Goal: Task Accomplishment & Management: Use online tool/utility

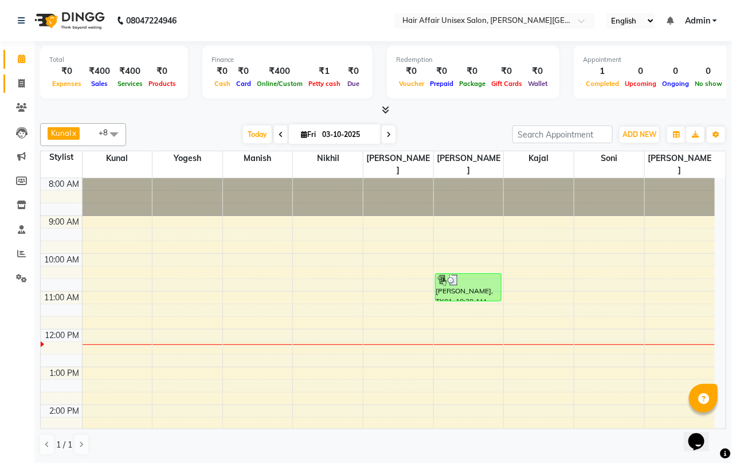
click at [21, 80] on icon at bounding box center [21, 83] width 6 height 9
select select "service"
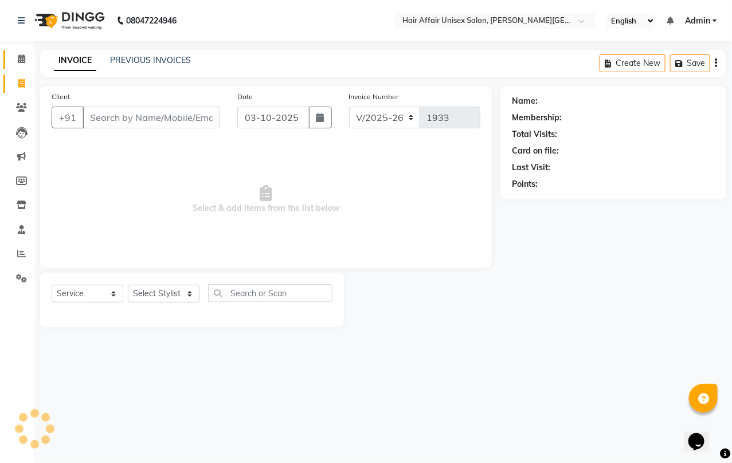
click at [19, 54] on icon at bounding box center [21, 58] width 7 height 9
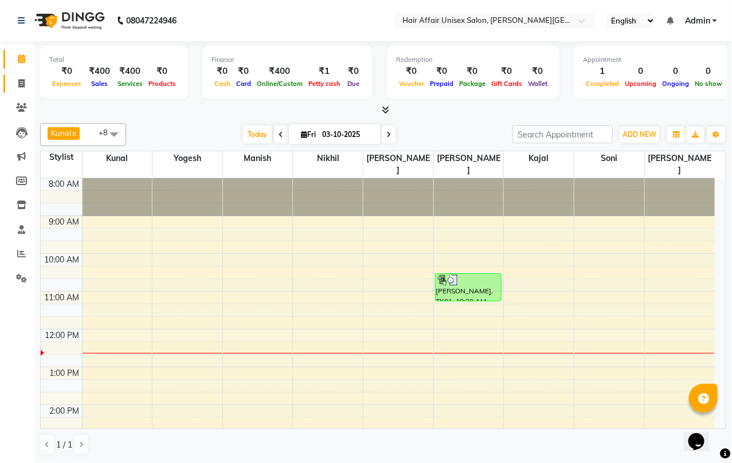
click at [21, 80] on icon at bounding box center [21, 83] width 6 height 9
select select "service"
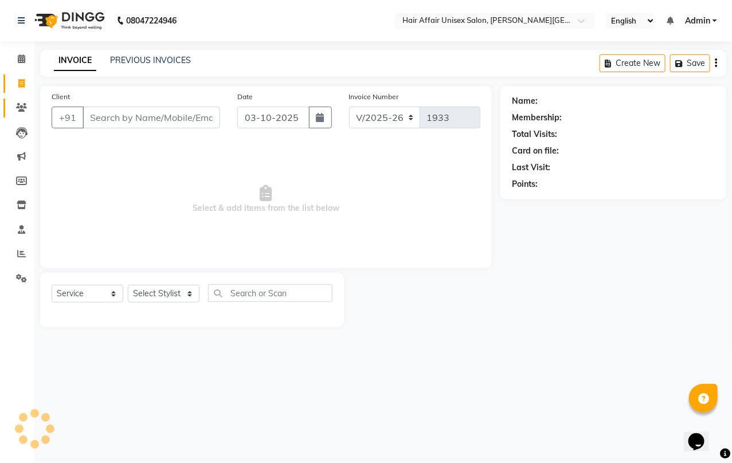
click at [20, 108] on icon at bounding box center [21, 107] width 11 height 9
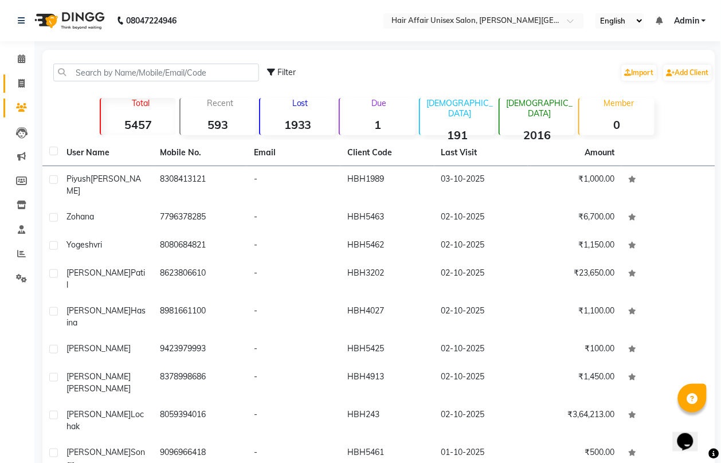
click at [20, 80] on icon at bounding box center [21, 83] width 6 height 9
select select "service"
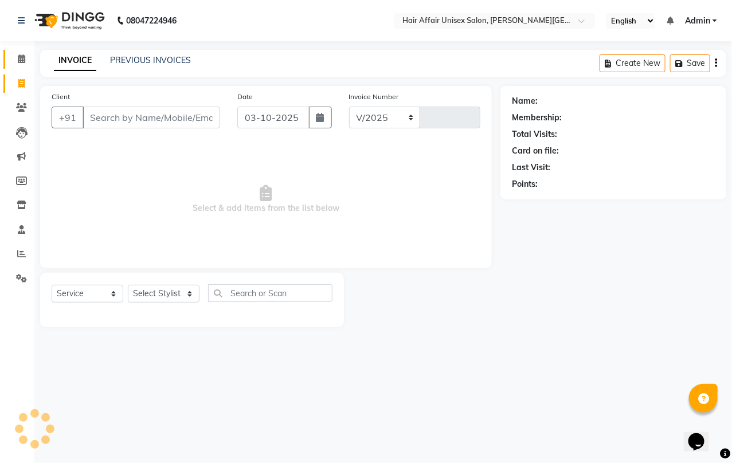
select select "6225"
type input "1933"
click at [22, 57] on icon at bounding box center [21, 58] width 7 height 9
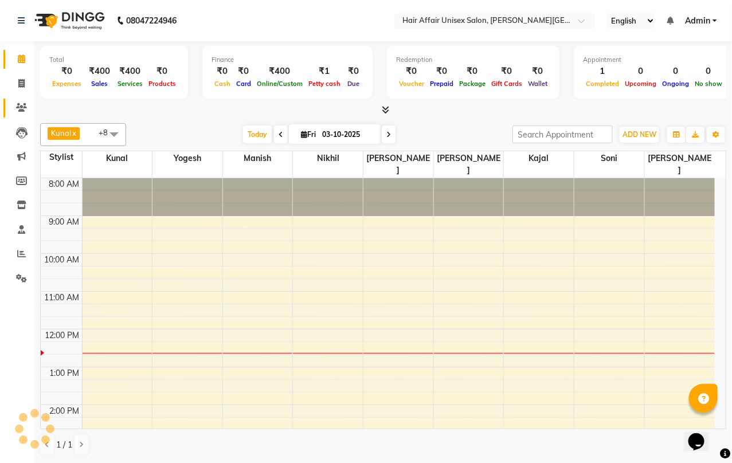
click at [21, 105] on icon at bounding box center [21, 107] width 11 height 9
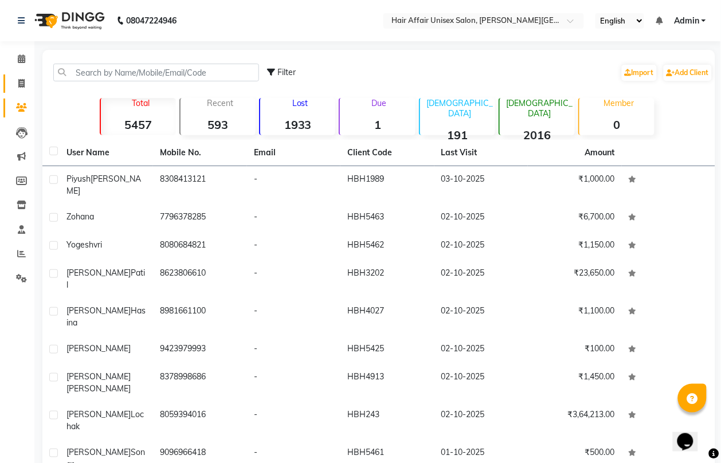
click at [18, 81] on icon at bounding box center [21, 83] width 6 height 9
select select "service"
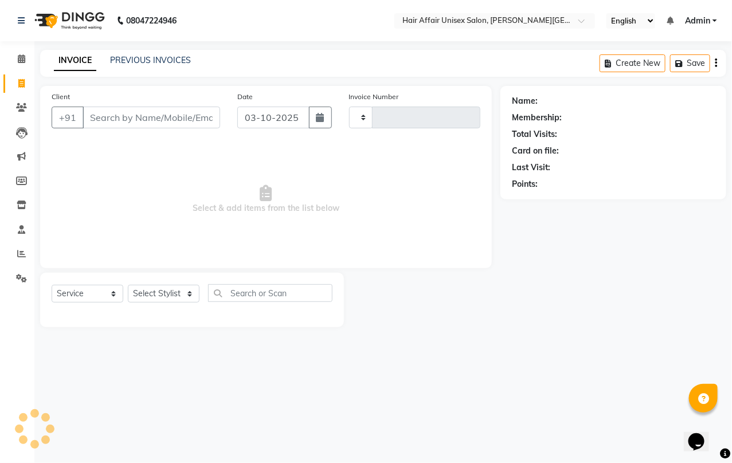
type input "1933"
select select "6225"
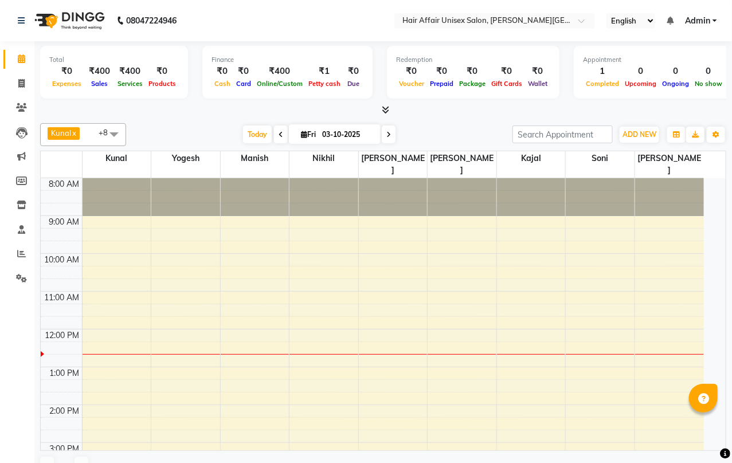
click at [370, 115] on div at bounding box center [383, 110] width 686 height 12
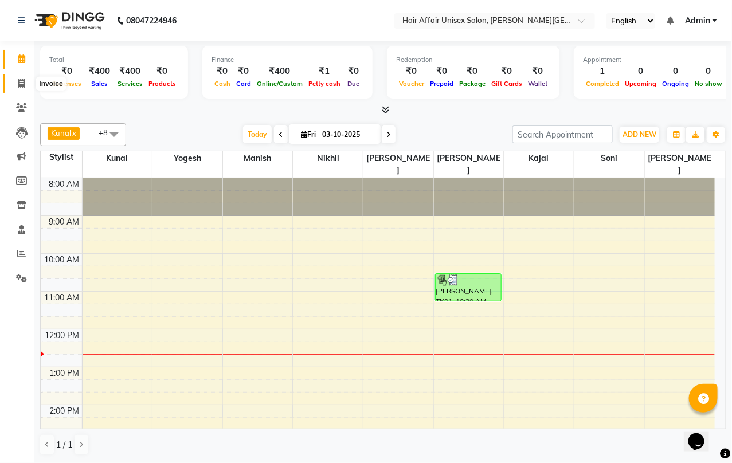
click at [24, 85] on icon at bounding box center [21, 83] width 6 height 9
select select "service"
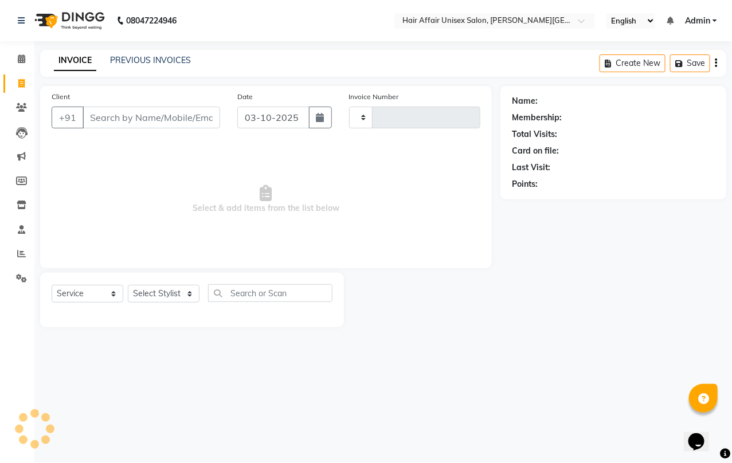
type input "1933"
select select "6225"
click at [23, 56] on icon at bounding box center [21, 58] width 7 height 9
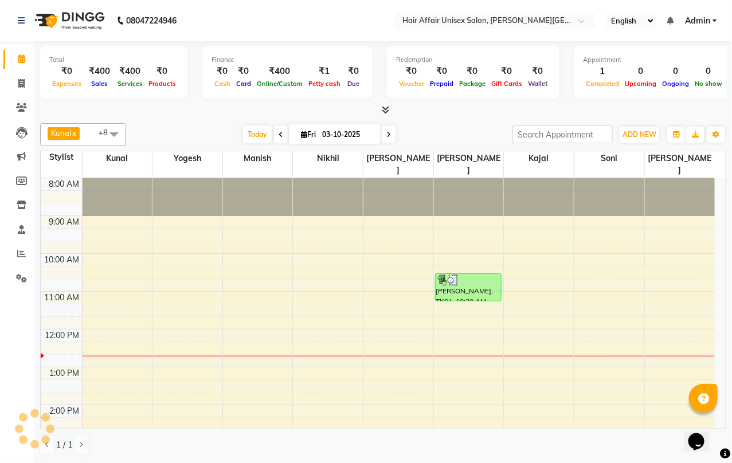
click at [386, 109] on icon at bounding box center [385, 109] width 7 height 9
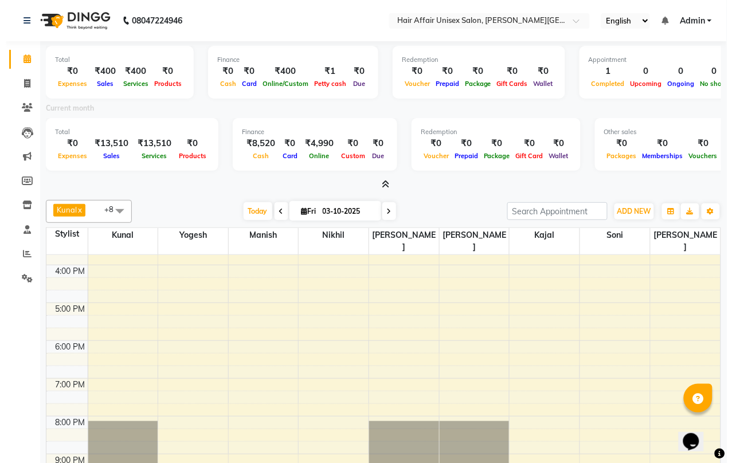
scroll to position [311, 0]
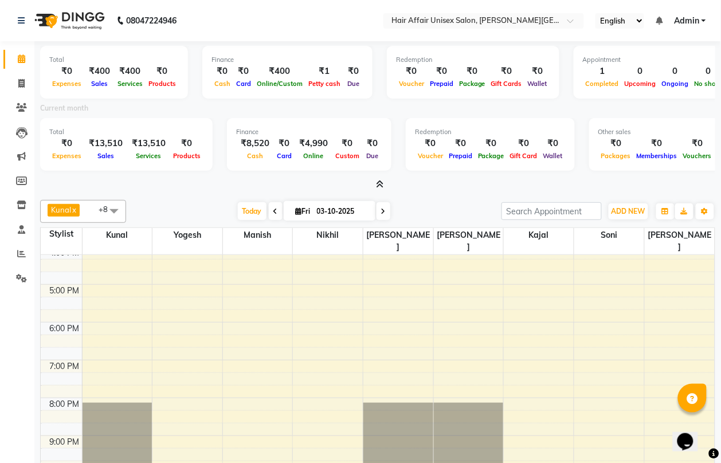
click at [379, 184] on icon at bounding box center [380, 184] width 7 height 9
